Goal: Transaction & Acquisition: Purchase product/service

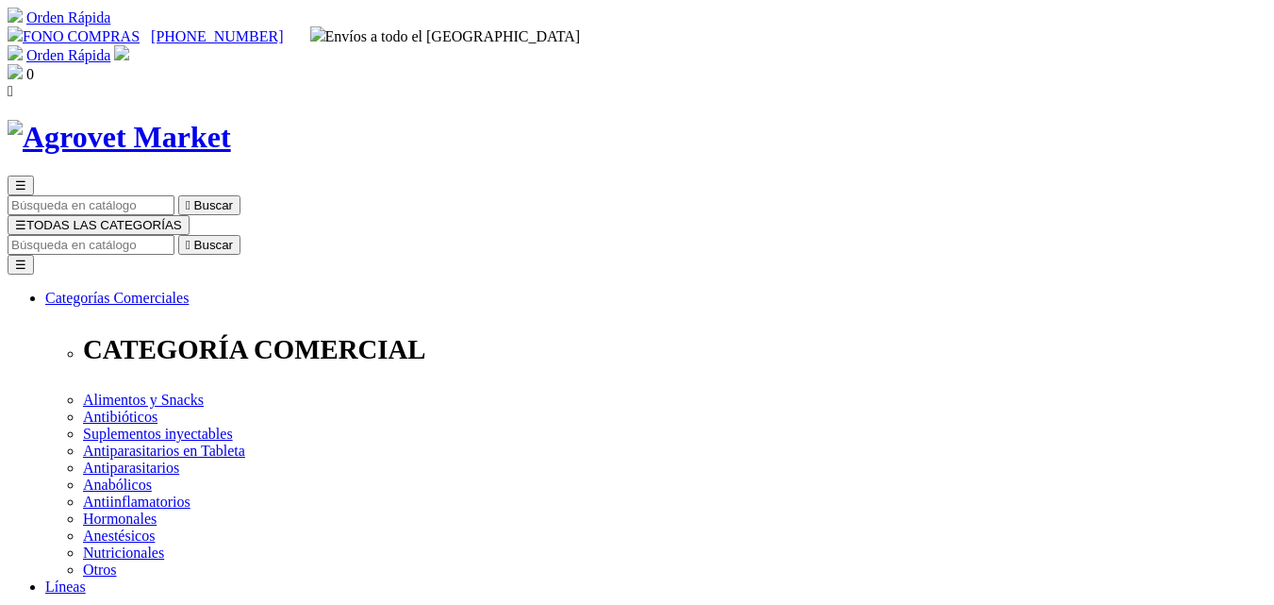
click at [175, 235] on input "Buscar" at bounding box center [91, 245] width 167 height 20
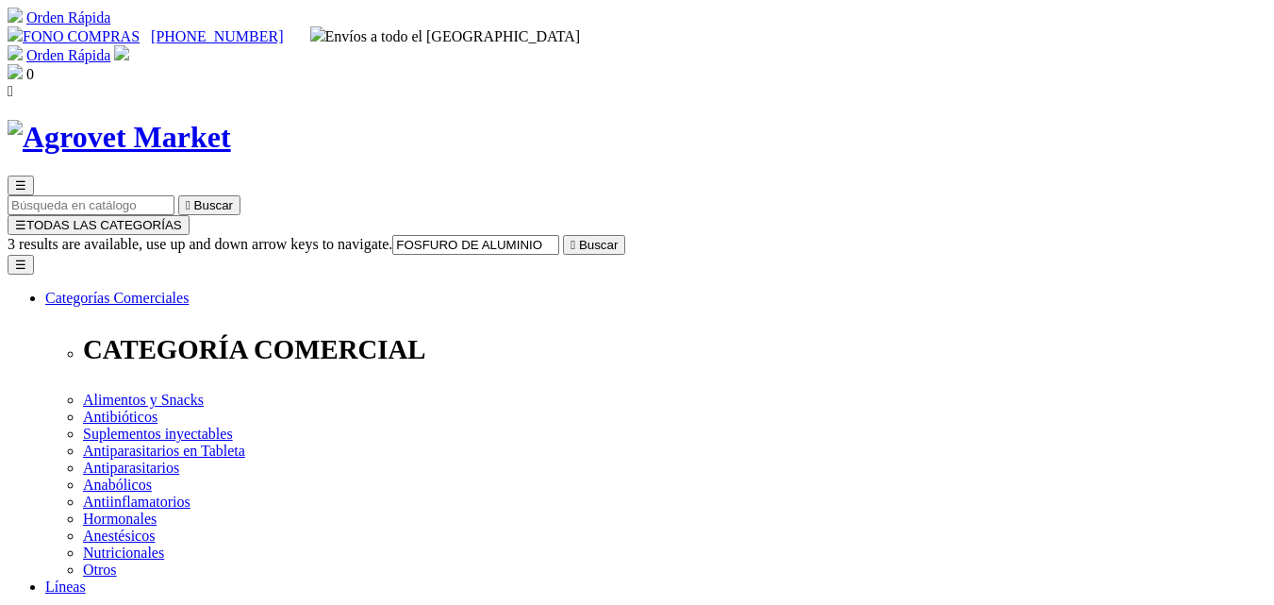
type input "FOSFURO DE ALUMINIO"
click at [563, 235] on button " Buscar" at bounding box center [594, 245] width 62 height 20
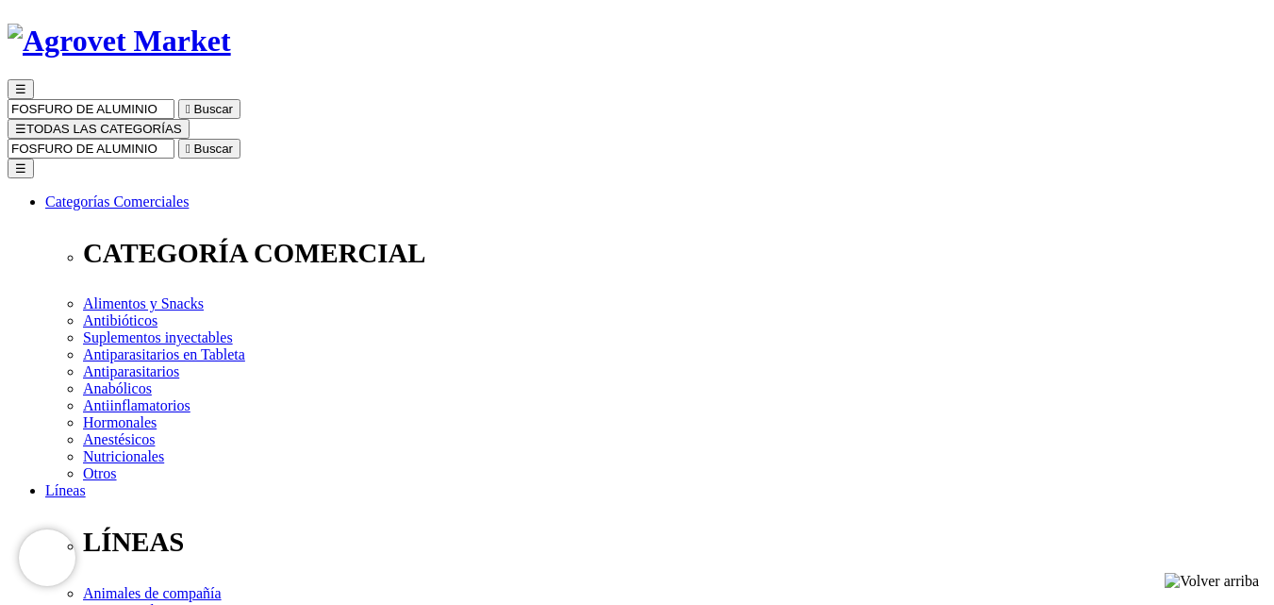
scroll to position [85, 0]
